Goal: Check status: Check status

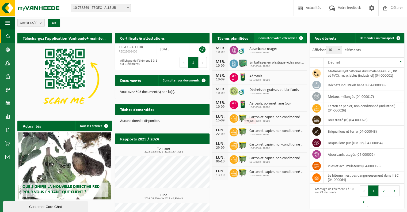
click at [274, 36] on span "Consulter votre calendrier" at bounding box center [278, 37] width 39 height 3
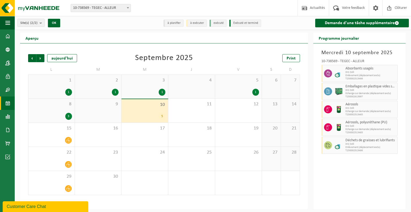
click at [162, 117] on div "5" at bounding box center [162, 116] width 7 height 7
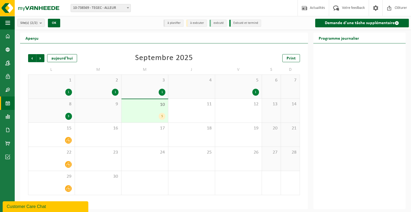
click at [162, 114] on div "5" at bounding box center [162, 116] width 7 height 7
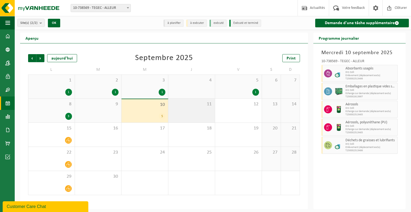
click at [190, 107] on div "11" at bounding box center [191, 111] width 47 height 24
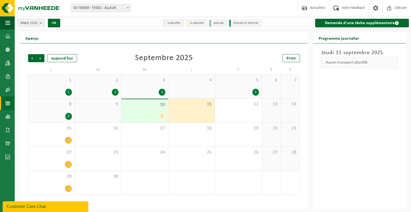
click at [40, 24] on button "Site(s) (2/2)" at bounding box center [30, 23] width 27 height 8
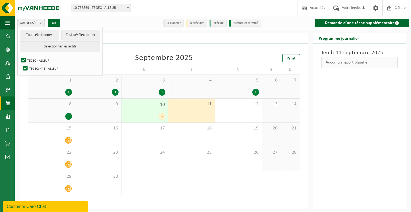
click at [72, 20] on div "Site(s) (2/2) Tout sélectionner Tout désélectionner Sélectionner les actifs TEG…" at bounding box center [64, 23] width 99 height 12
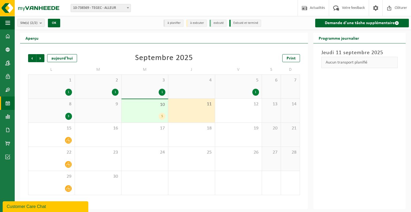
click at [255, 94] on div "1" at bounding box center [256, 92] width 7 height 7
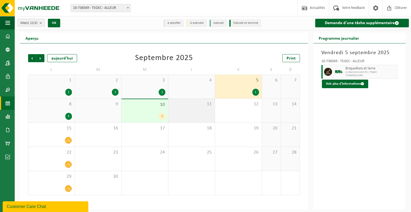
click at [210, 105] on span "11" at bounding box center [191, 104] width 41 height 6
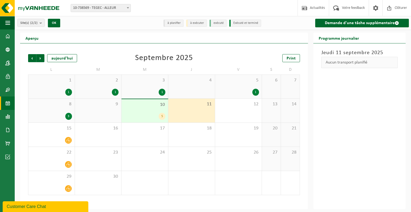
click at [160, 115] on div "5" at bounding box center [162, 116] width 7 height 7
